Goal: Transaction & Acquisition: Purchase product/service

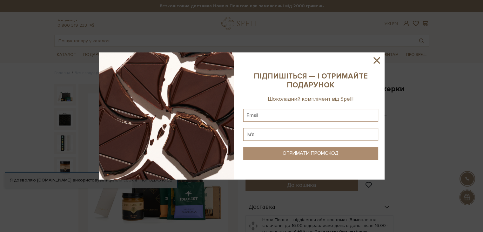
click at [376, 61] on icon at bounding box center [376, 60] width 6 height 6
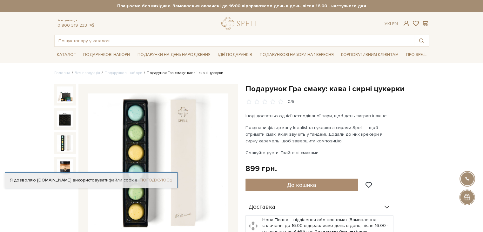
click at [153, 182] on link "Погоджуюсь" at bounding box center [156, 180] width 32 height 6
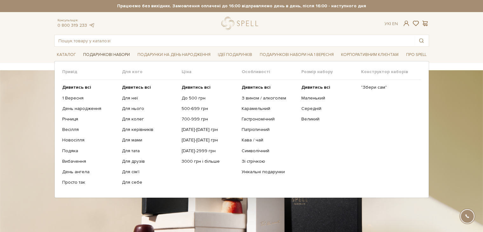
click at [98, 54] on link "Подарункові набори" at bounding box center [107, 55] width 52 height 10
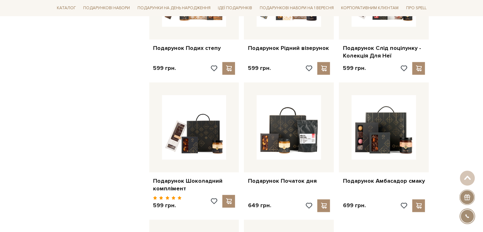
scroll to position [761, 0]
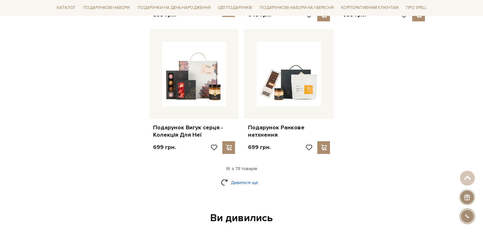
click at [249, 178] on link "Дивитися ще" at bounding box center [241, 182] width 41 height 11
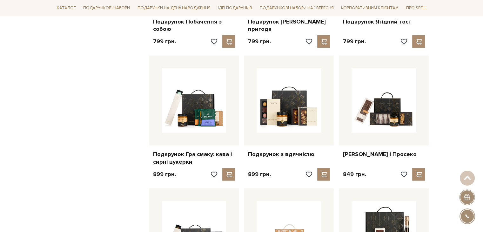
scroll to position [1428, 0]
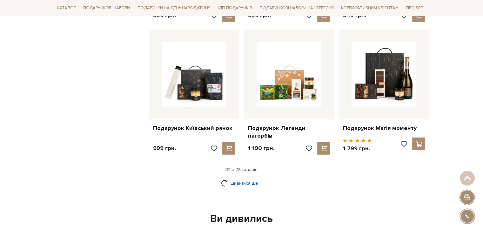
click at [245, 177] on link "Дивитися ще" at bounding box center [241, 182] width 41 height 11
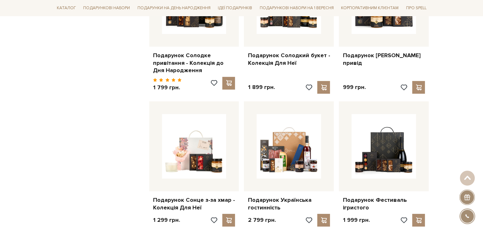
scroll to position [2062, 0]
